Goal: Task Accomplishment & Management: Use online tool/utility

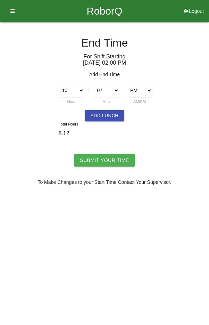
select select "10"
select select "7"
select select "2"
click at [104, 90] on select "00 01 02 03 04 05 06 07 08 09 10 11 12 13 14 15 16 17 18 19 20 21 22 23 24 25 2…" at bounding box center [107, 90] width 26 height 15
select select "0"
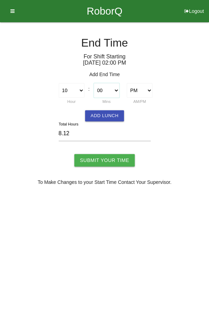
type input "8.00"
click at [118, 163] on input "Submit Your Time" at bounding box center [104, 160] width 60 height 13
type input "Processing..."
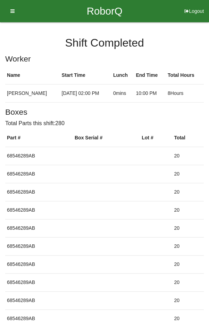
click at [199, 5] on button "Logout" at bounding box center [194, 2] width 30 height 5
select select "Worker"
